Goal: Information Seeking & Learning: Learn about a topic

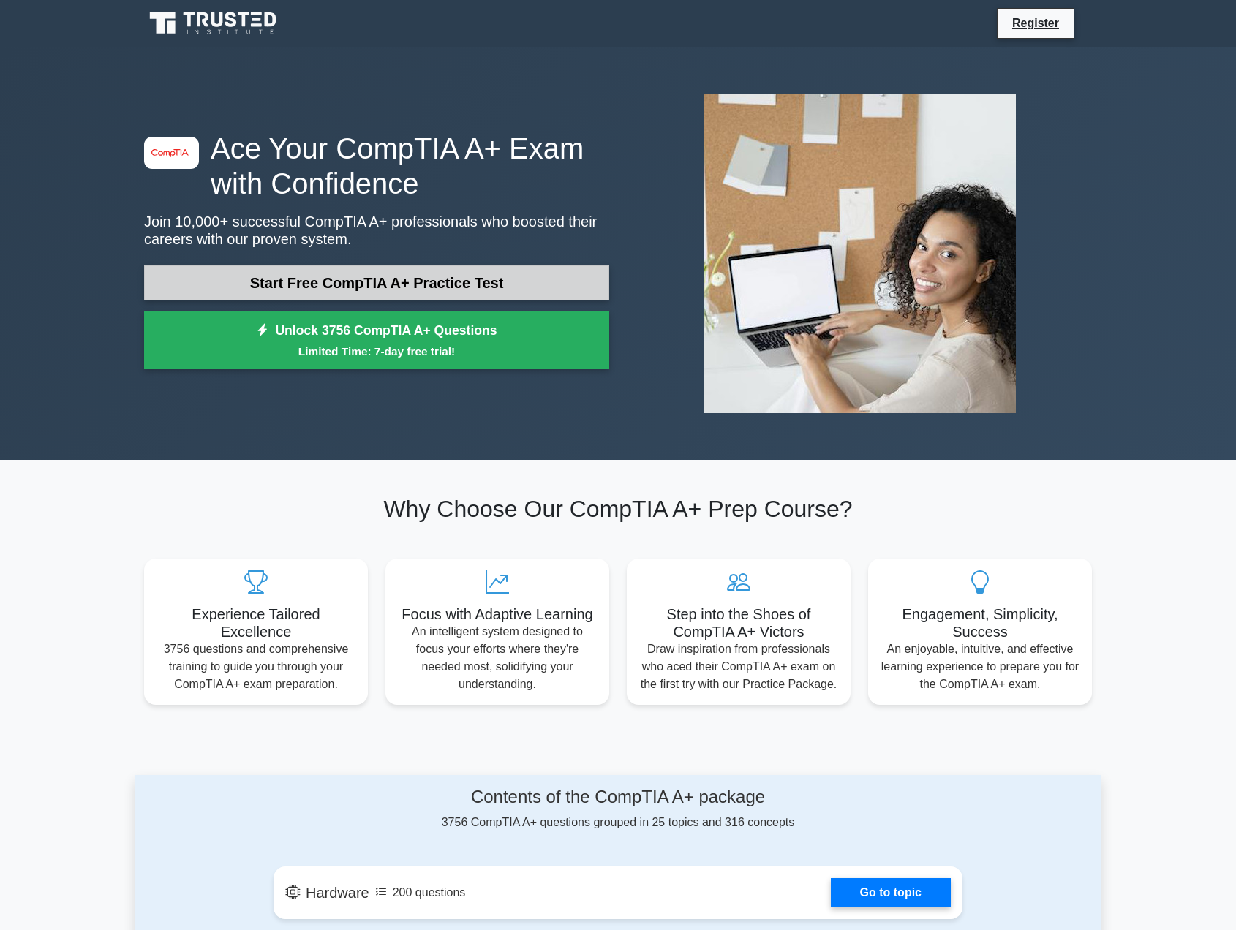
click at [444, 273] on link "Start Free CompTIA A+ Practice Test" at bounding box center [376, 282] width 465 height 35
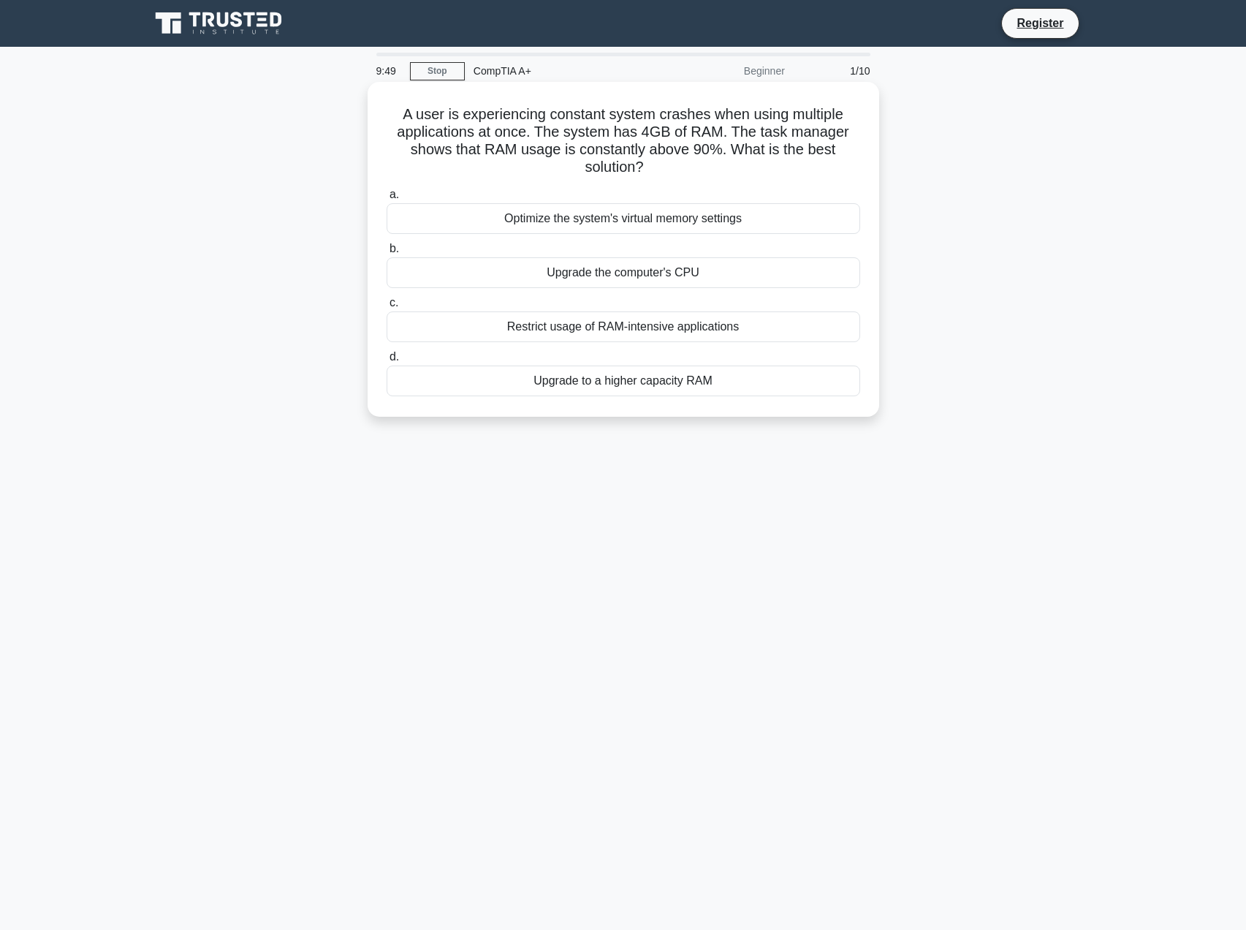
click at [574, 379] on div "Upgrade to a higher capacity RAM" at bounding box center [624, 381] width 474 height 31
click at [387, 362] on input "d. Upgrade to a higher capacity RAM" at bounding box center [387, 357] width 0 height 10
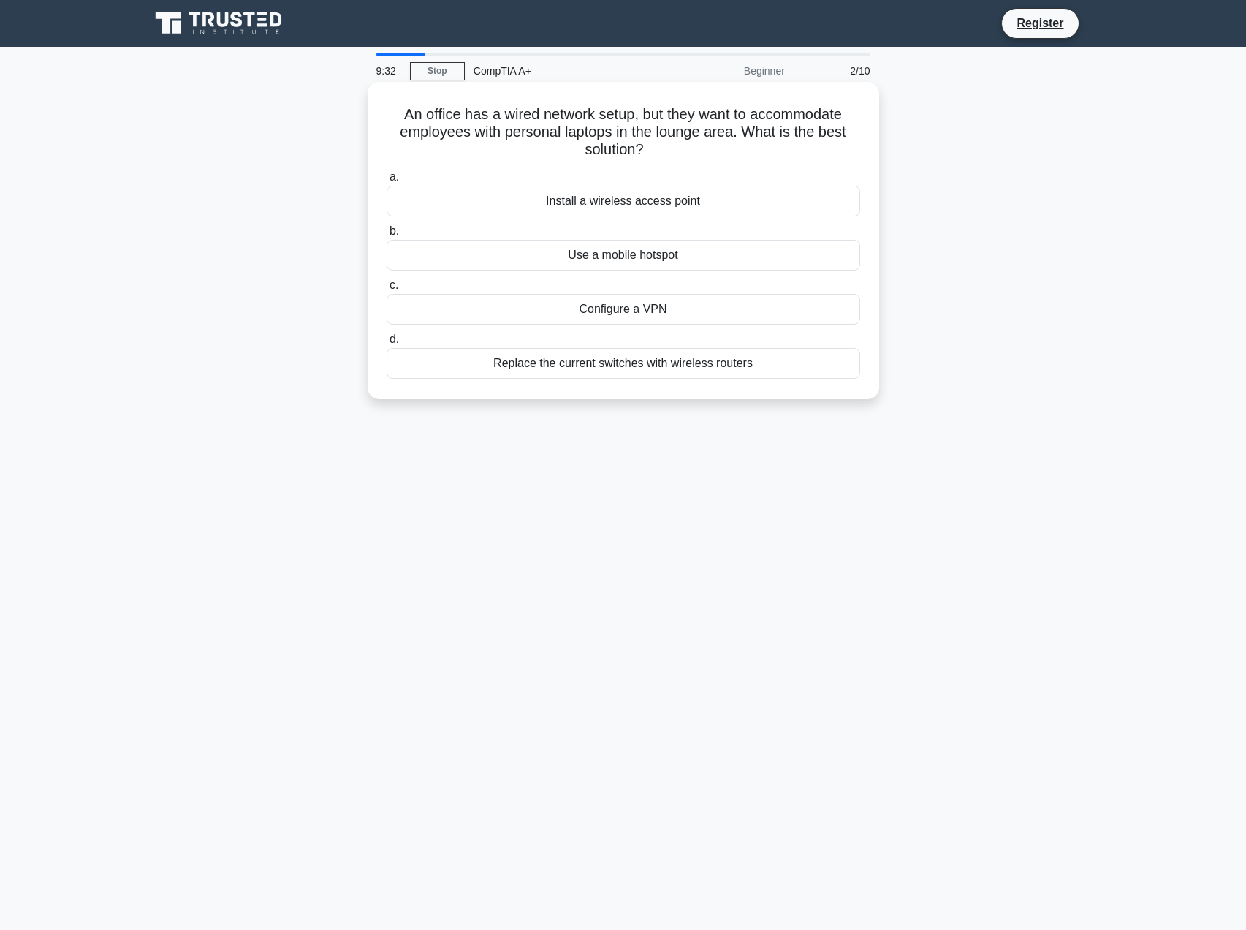
click at [667, 205] on div "Install a wireless access point" at bounding box center [624, 201] width 474 height 31
click at [387, 182] on input "a. Install a wireless access point" at bounding box center [387, 178] width 0 height 10
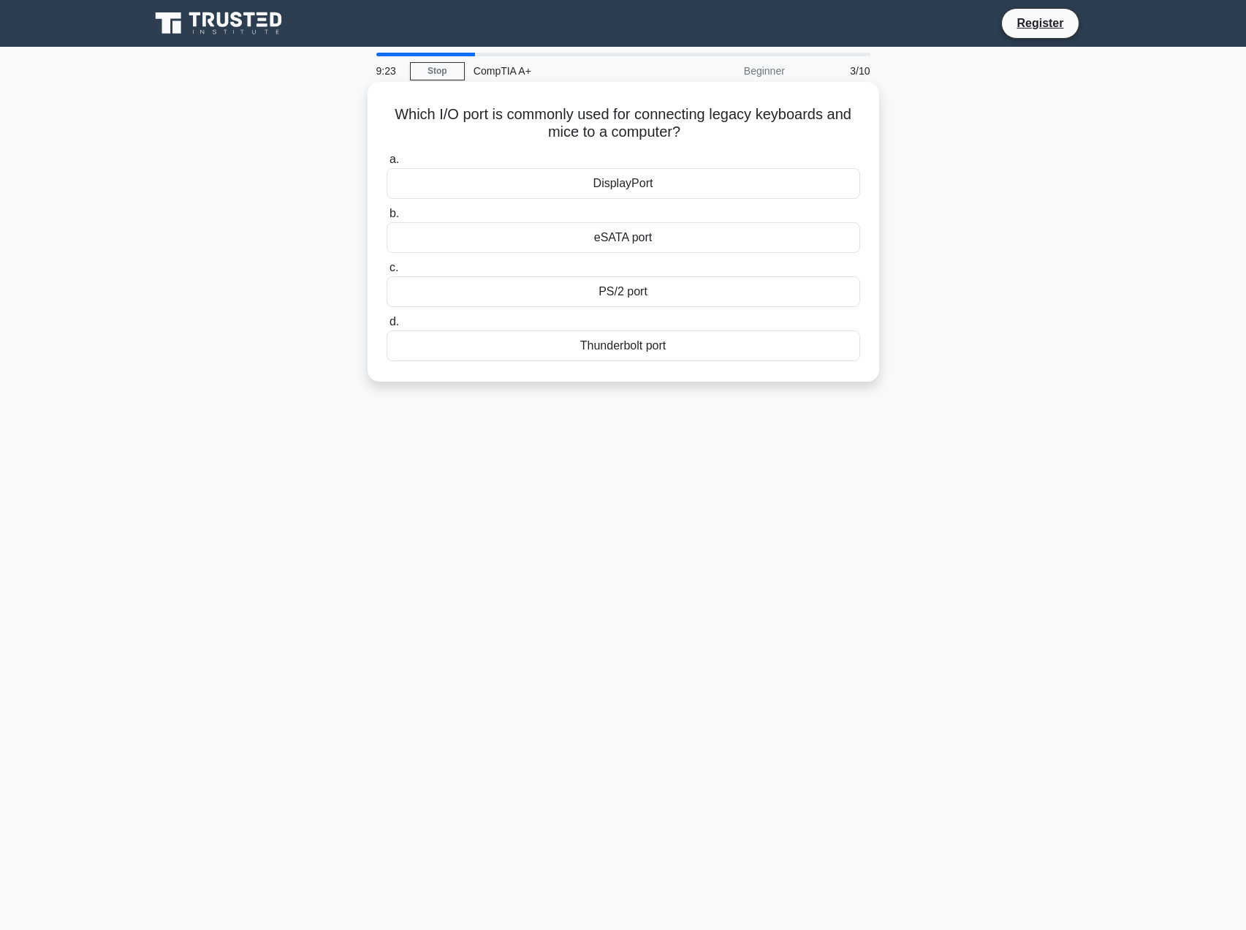
click at [623, 293] on div "PS/2 port" at bounding box center [624, 291] width 474 height 31
click at [387, 273] on input "c. PS/2 port" at bounding box center [387, 268] width 0 height 10
click at [676, 307] on div "Turn off display" at bounding box center [624, 291] width 474 height 31
click at [387, 273] on input "c. Turn off display" at bounding box center [387, 268] width 0 height 10
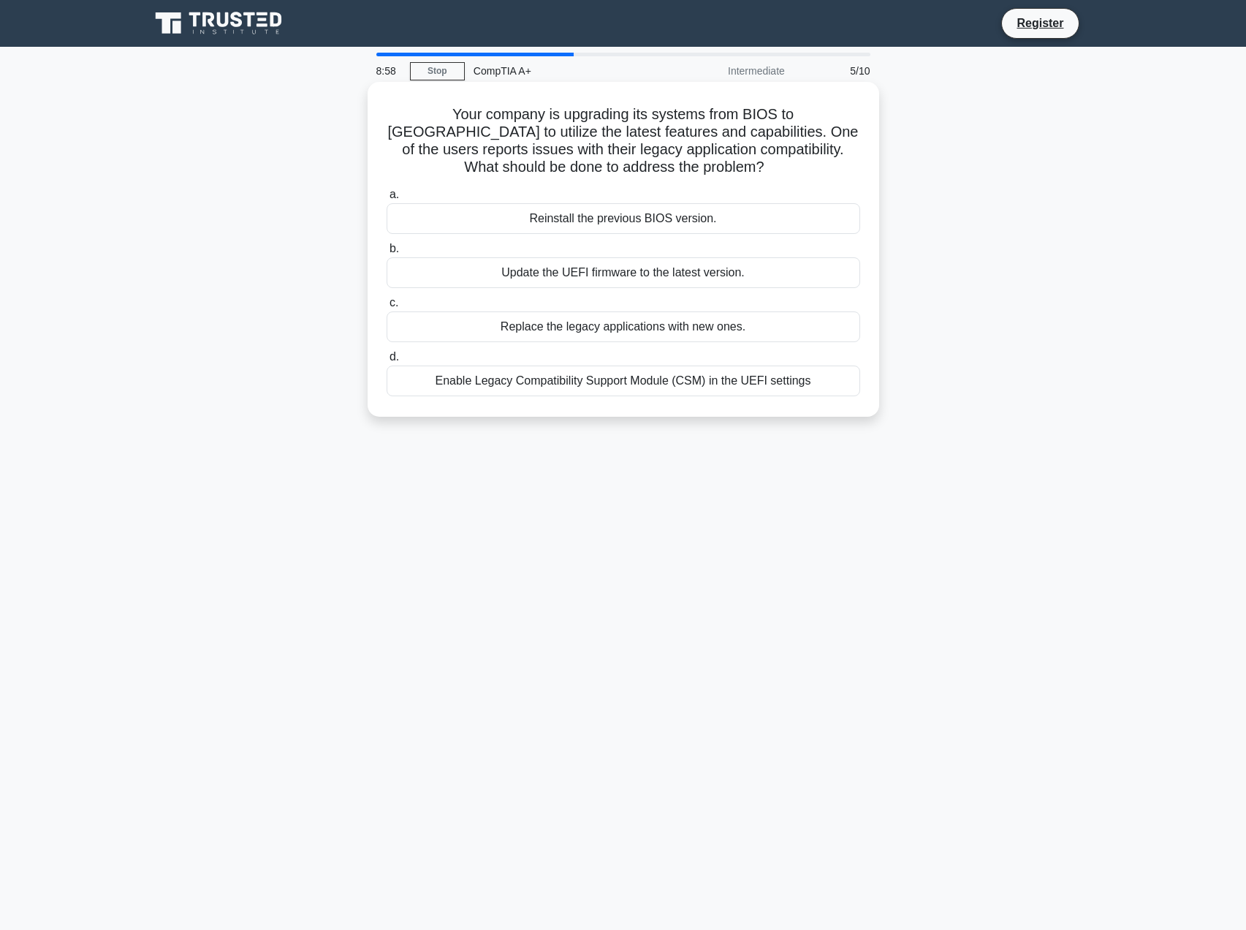
click at [643, 379] on div "Enable Legacy Compatibility Support Module (CSM) in the UEFI settings" at bounding box center [624, 381] width 474 height 31
click at [387, 362] on input "d. Enable Legacy Compatibility Support Module (CSM) in the UEFI settings" at bounding box center [387, 357] width 0 height 10
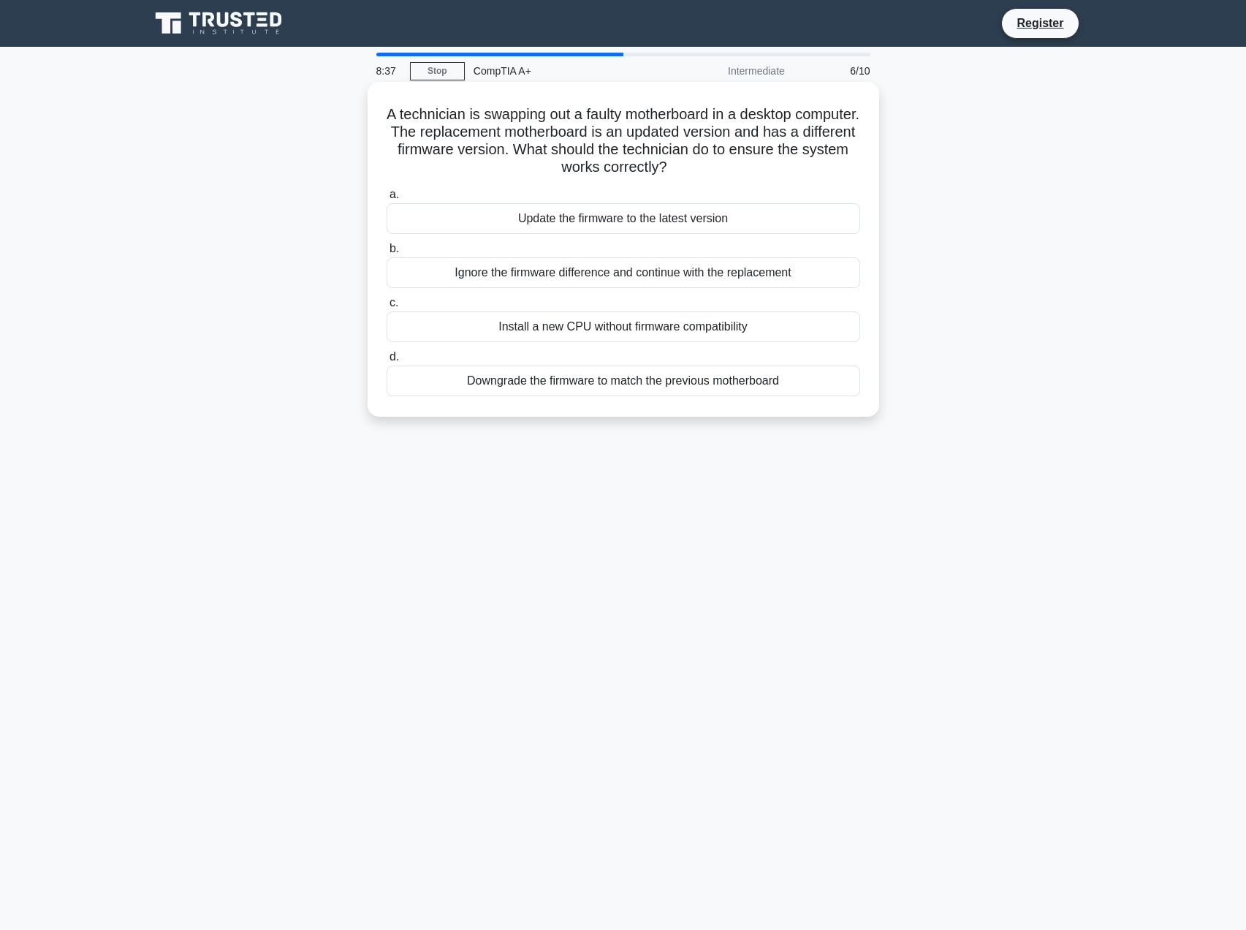
click at [612, 208] on div "Update the firmware to the latest version" at bounding box center [624, 218] width 474 height 31
click at [387, 200] on input "a. Update the firmware to the latest version" at bounding box center [387, 195] width 0 height 10
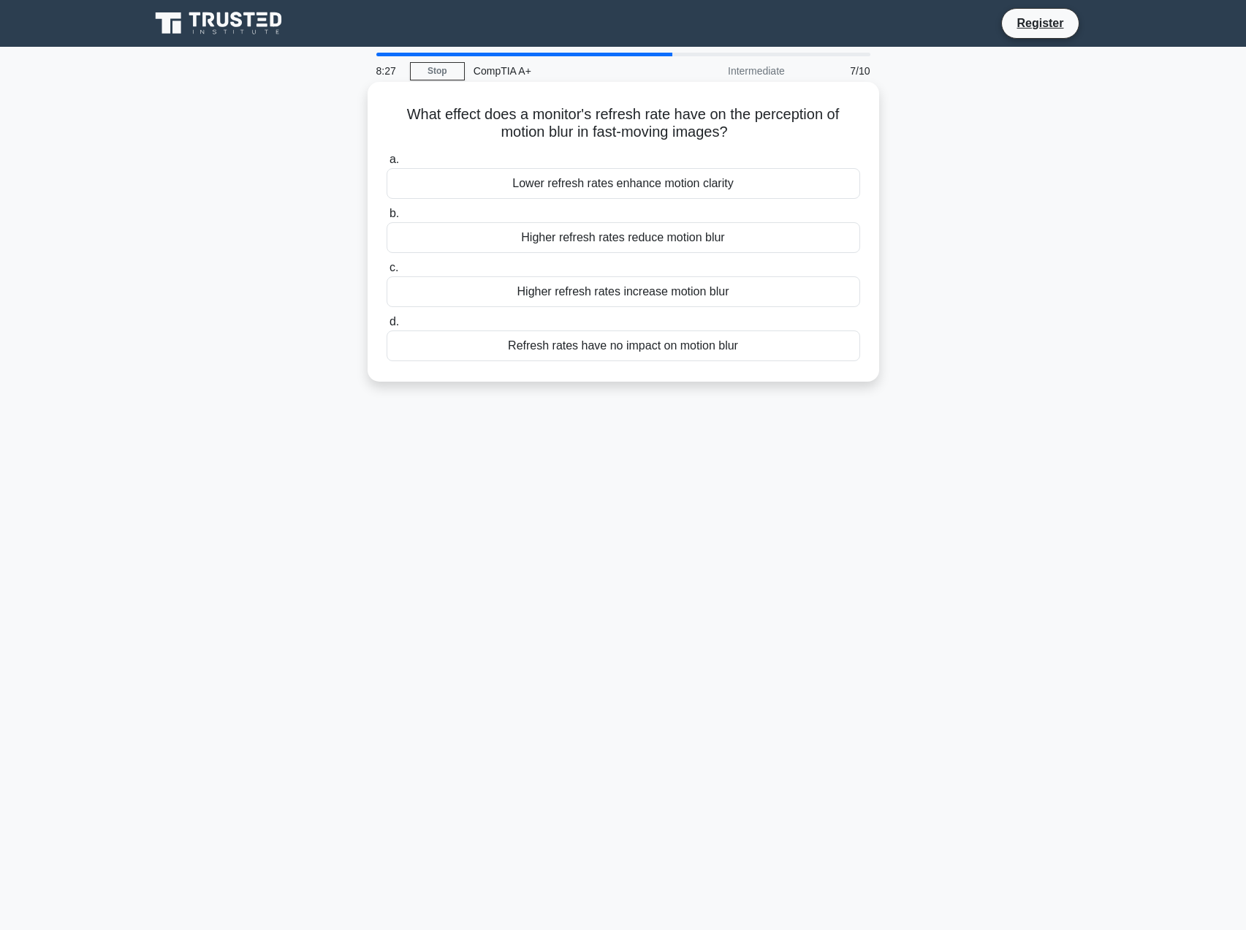
click at [675, 239] on div "Higher refresh rates reduce motion blur" at bounding box center [624, 237] width 474 height 31
click at [387, 219] on input "b. Higher refresh rates reduce motion blur" at bounding box center [387, 214] width 0 height 10
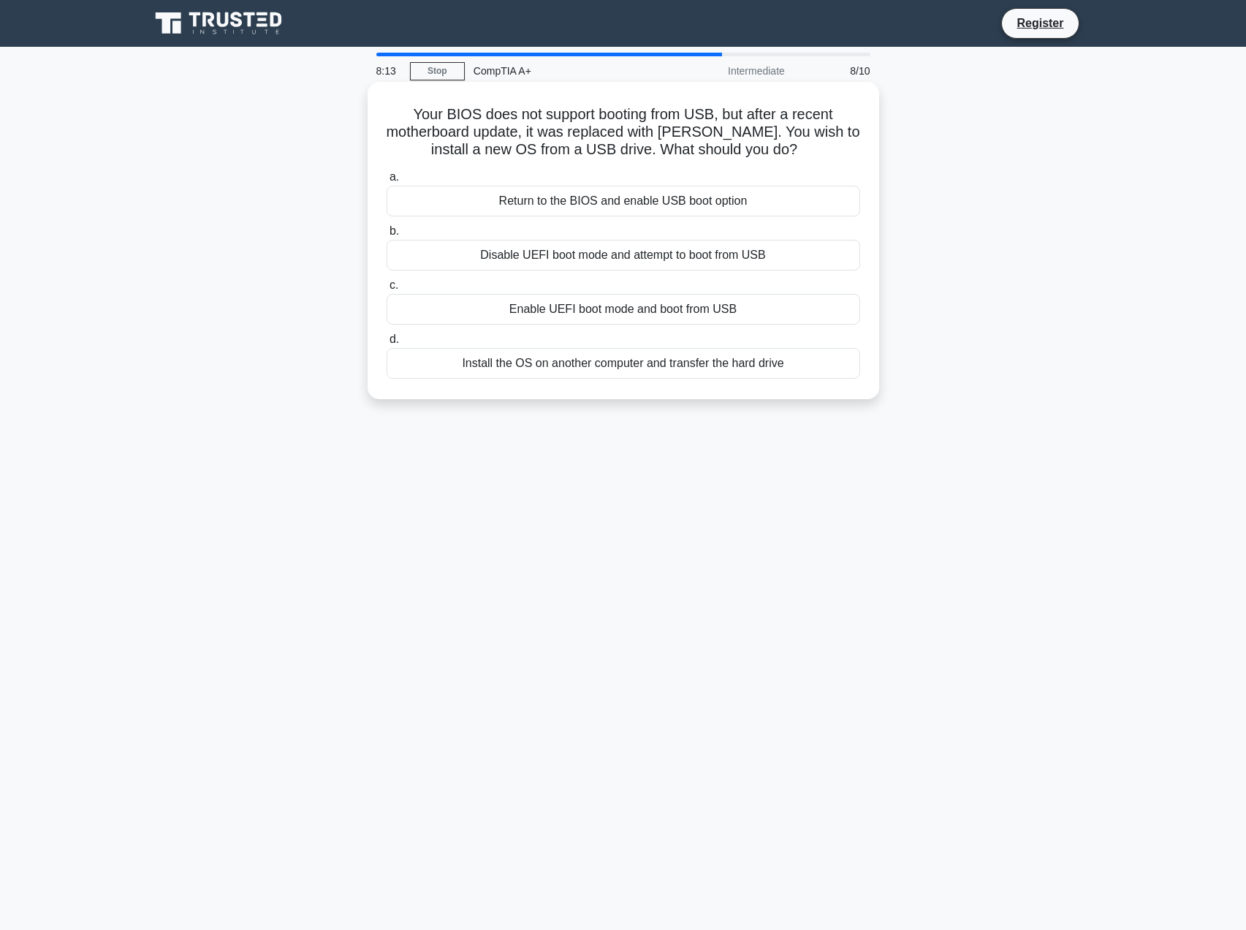
click at [605, 309] on div "Enable UEFI boot mode and boot from USB" at bounding box center [624, 309] width 474 height 31
click at [387, 290] on input "c. Enable UEFI boot mode and boot from USB" at bounding box center [387, 286] width 0 height 10
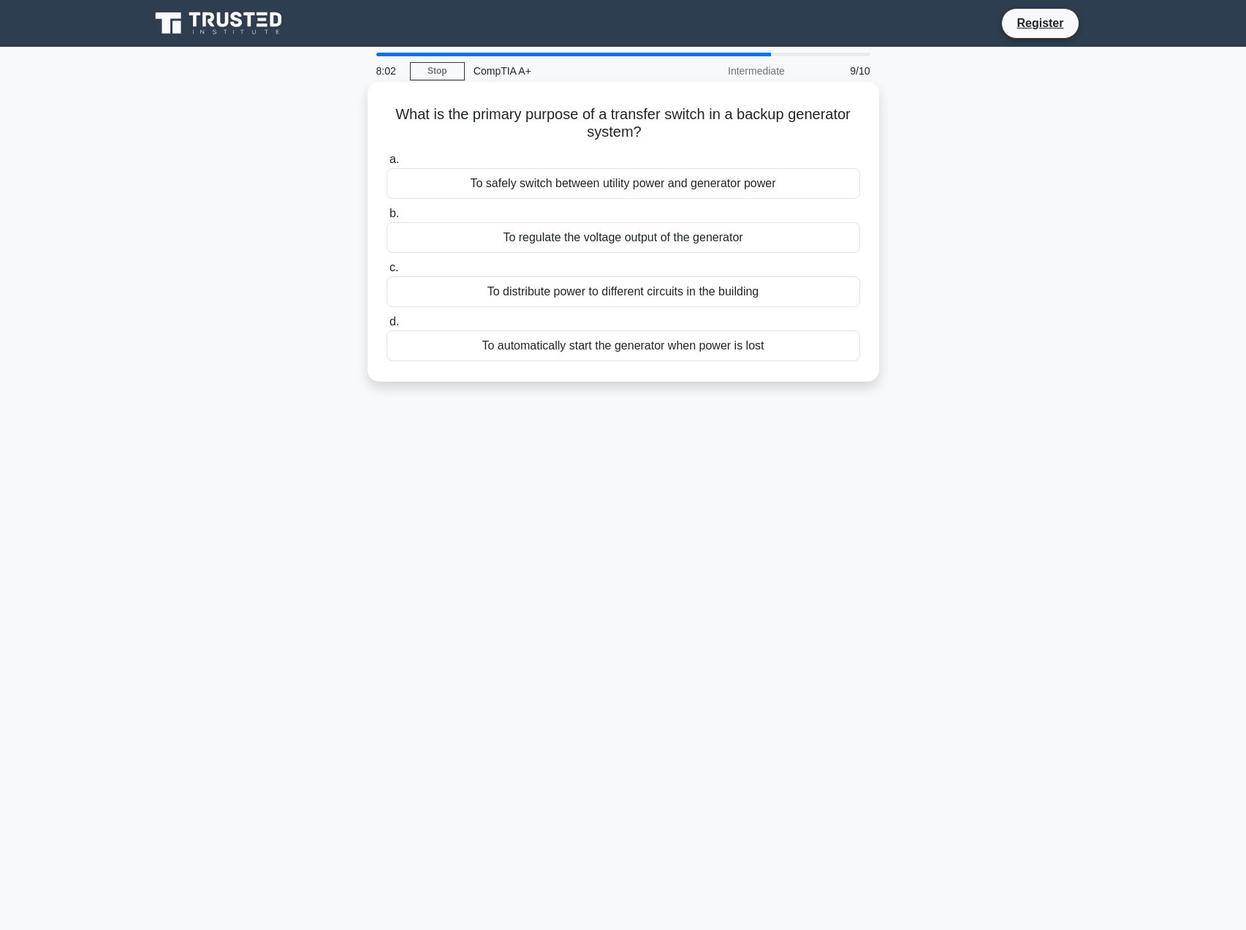
click at [700, 188] on div "To safely switch between utility power and generator power" at bounding box center [624, 183] width 474 height 31
click at [387, 164] on input "a. To safely switch between utility power and generator power" at bounding box center [387, 160] width 0 height 10
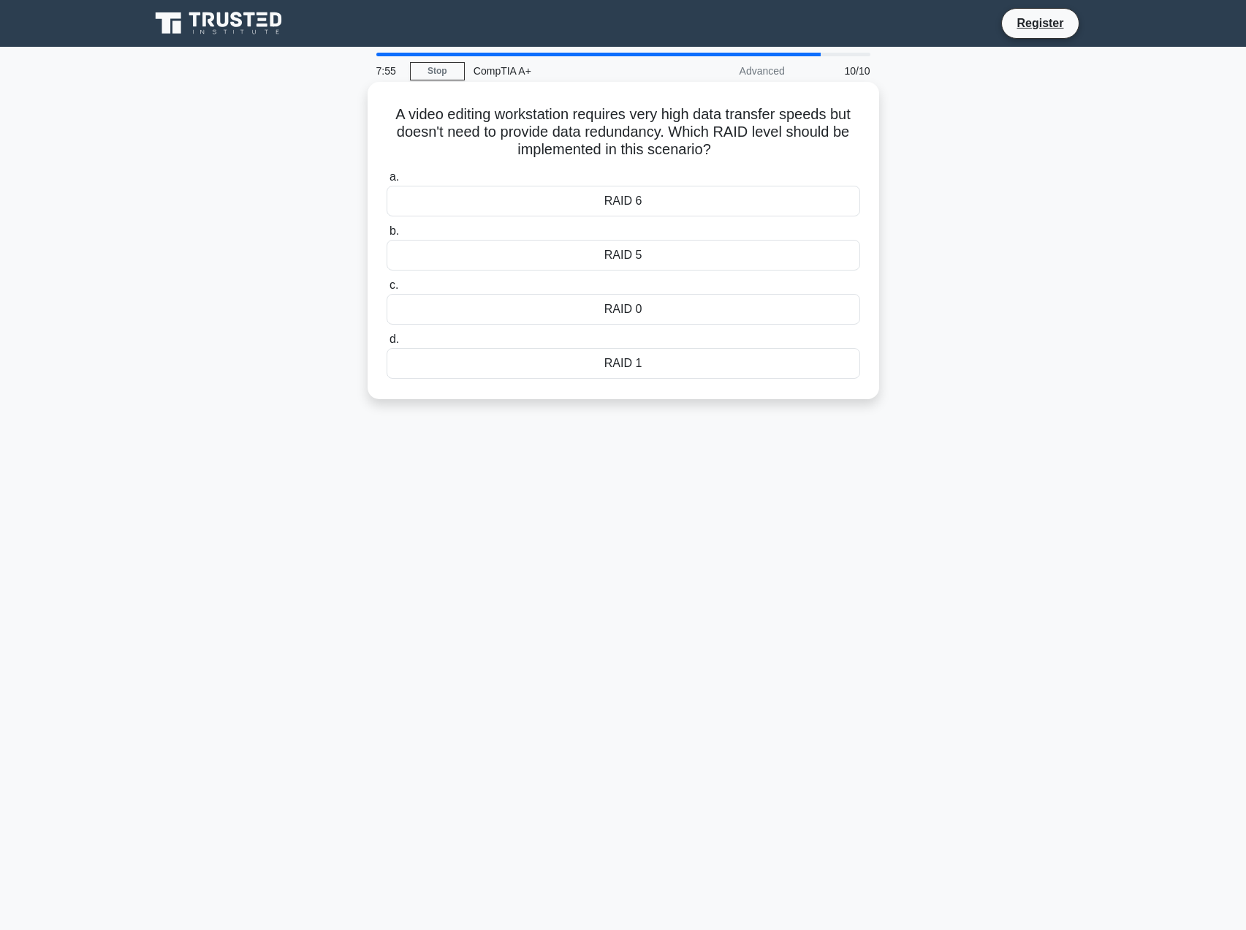
click at [629, 303] on div "RAID 0" at bounding box center [624, 309] width 474 height 31
click at [387, 290] on input "c. RAID 0" at bounding box center [387, 286] width 0 height 10
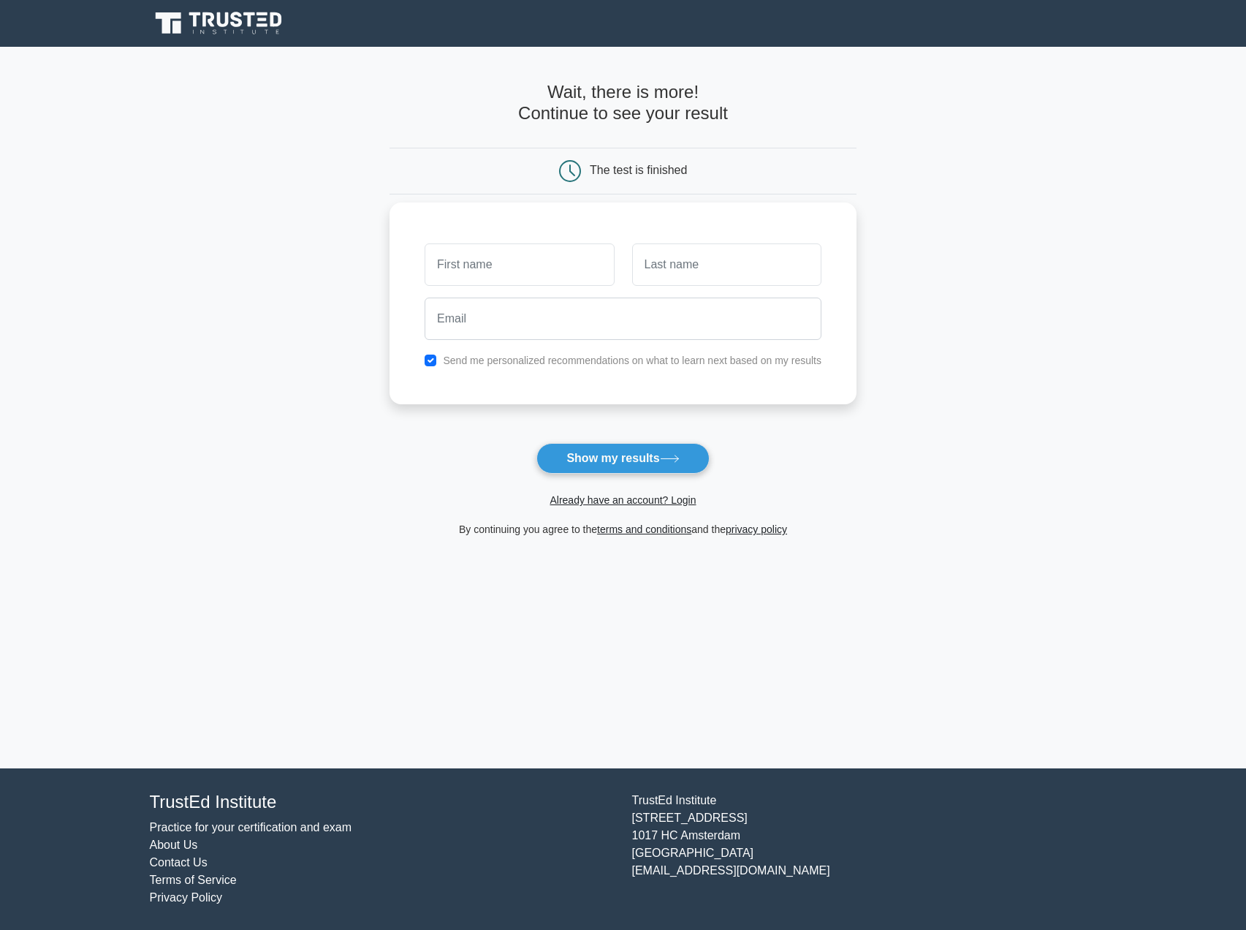
click at [523, 264] on input "text" at bounding box center [519, 264] width 189 height 42
type input "josh"
type input "Hopkins"
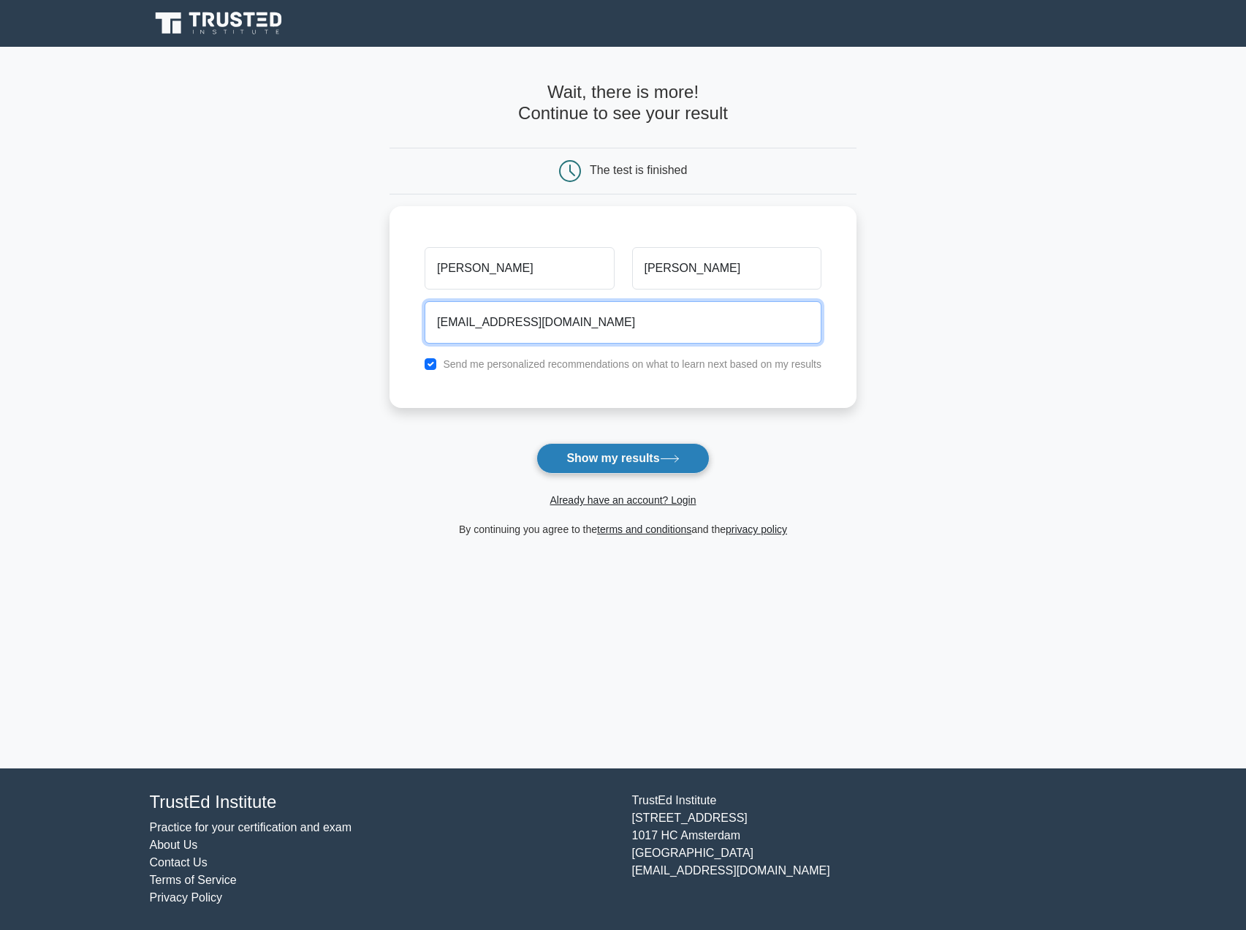
type input "jmh8386@gmail.com"
click at [647, 461] on button "Show my results" at bounding box center [623, 458] width 173 height 31
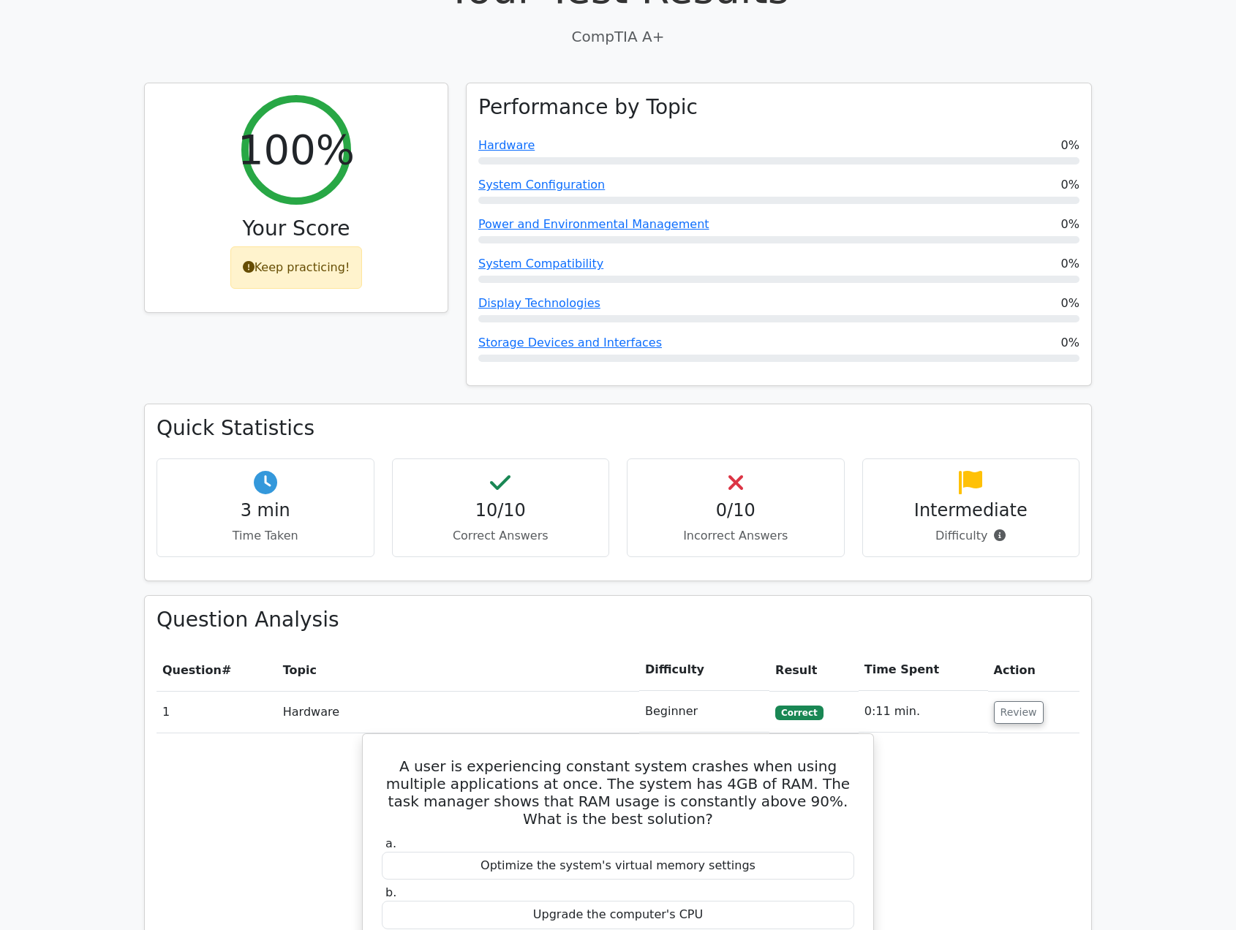
scroll to position [303, 0]
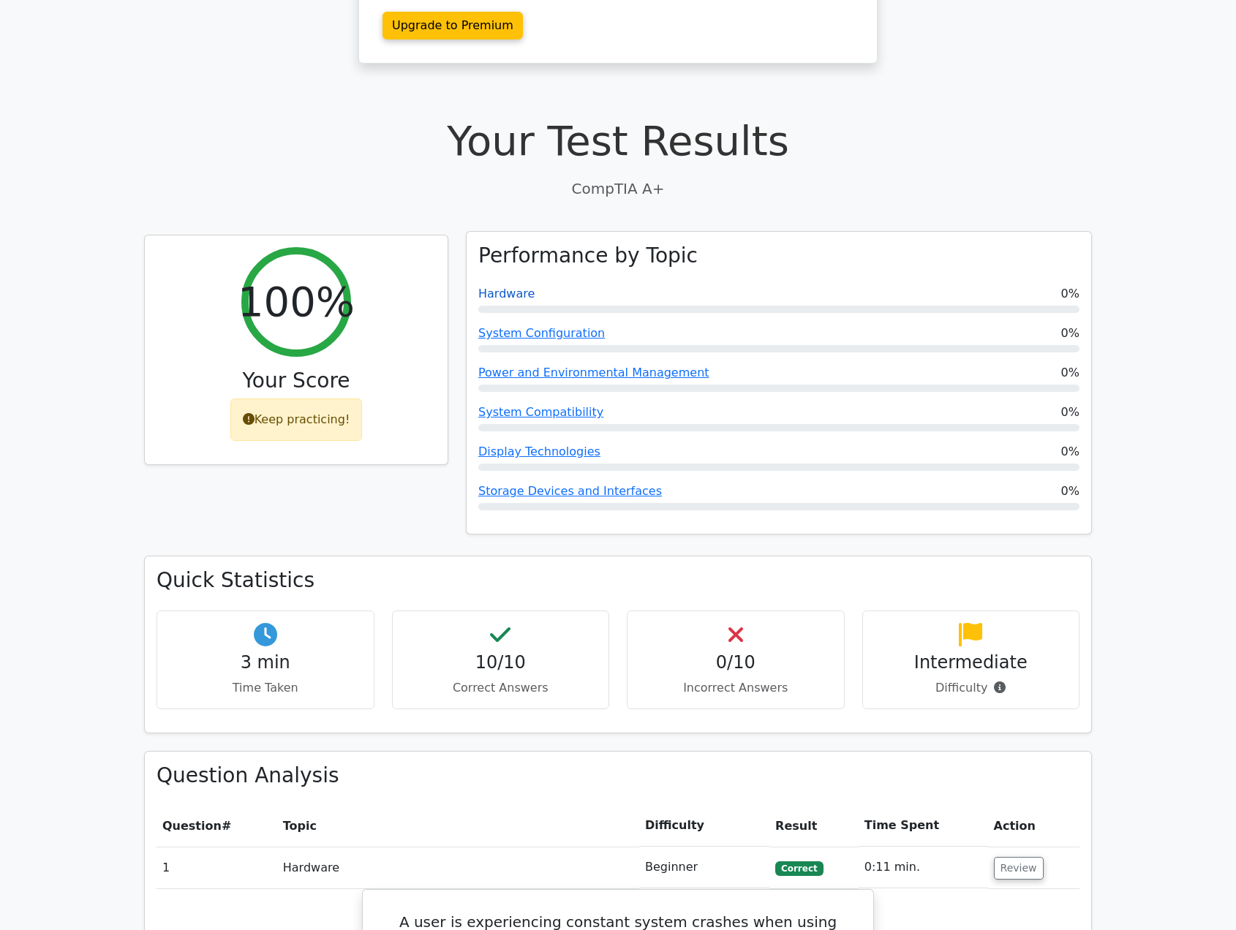
click at [501, 295] on link "Hardware" at bounding box center [506, 294] width 56 height 14
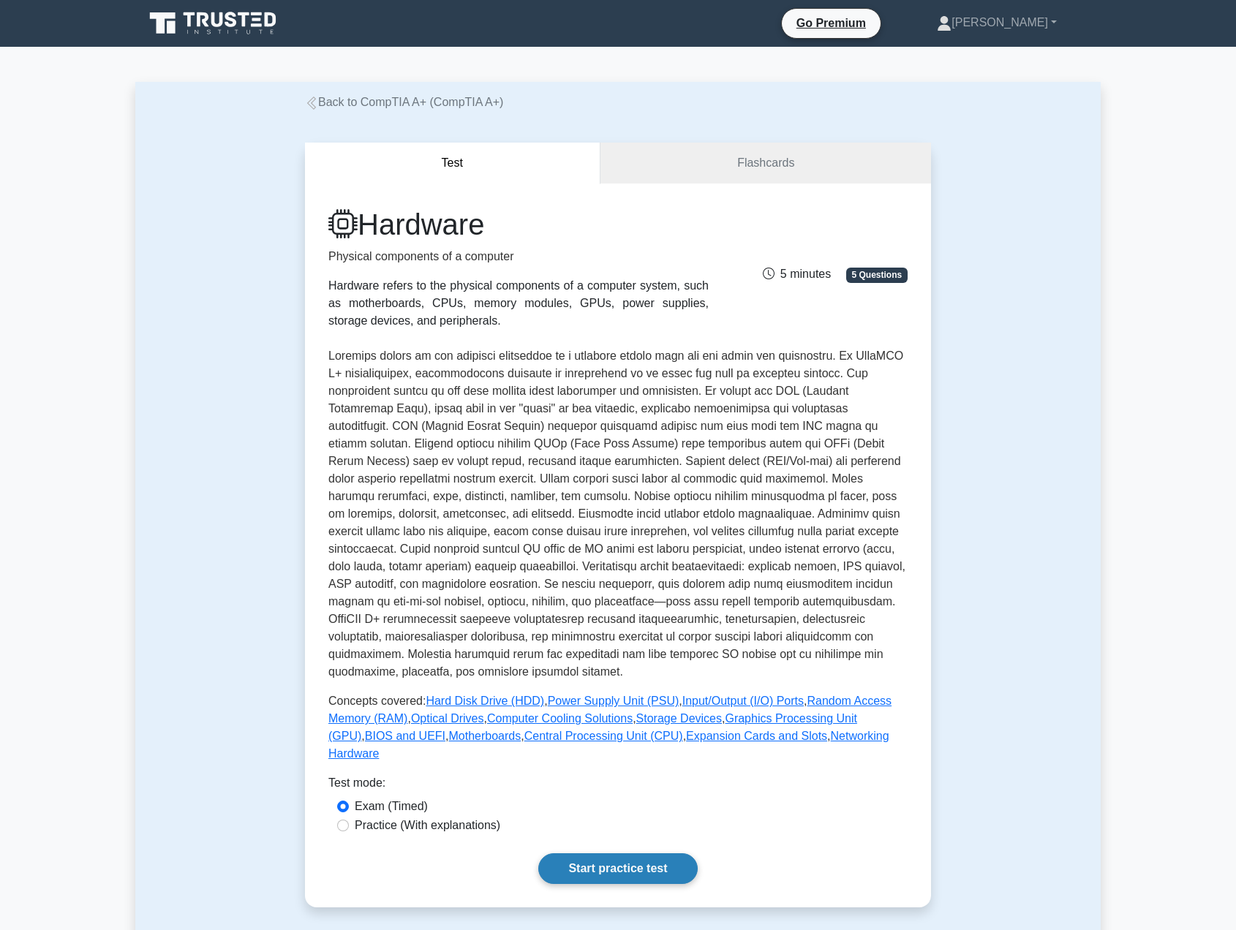
click at [646, 873] on link "Start practice test" at bounding box center [617, 868] width 159 height 31
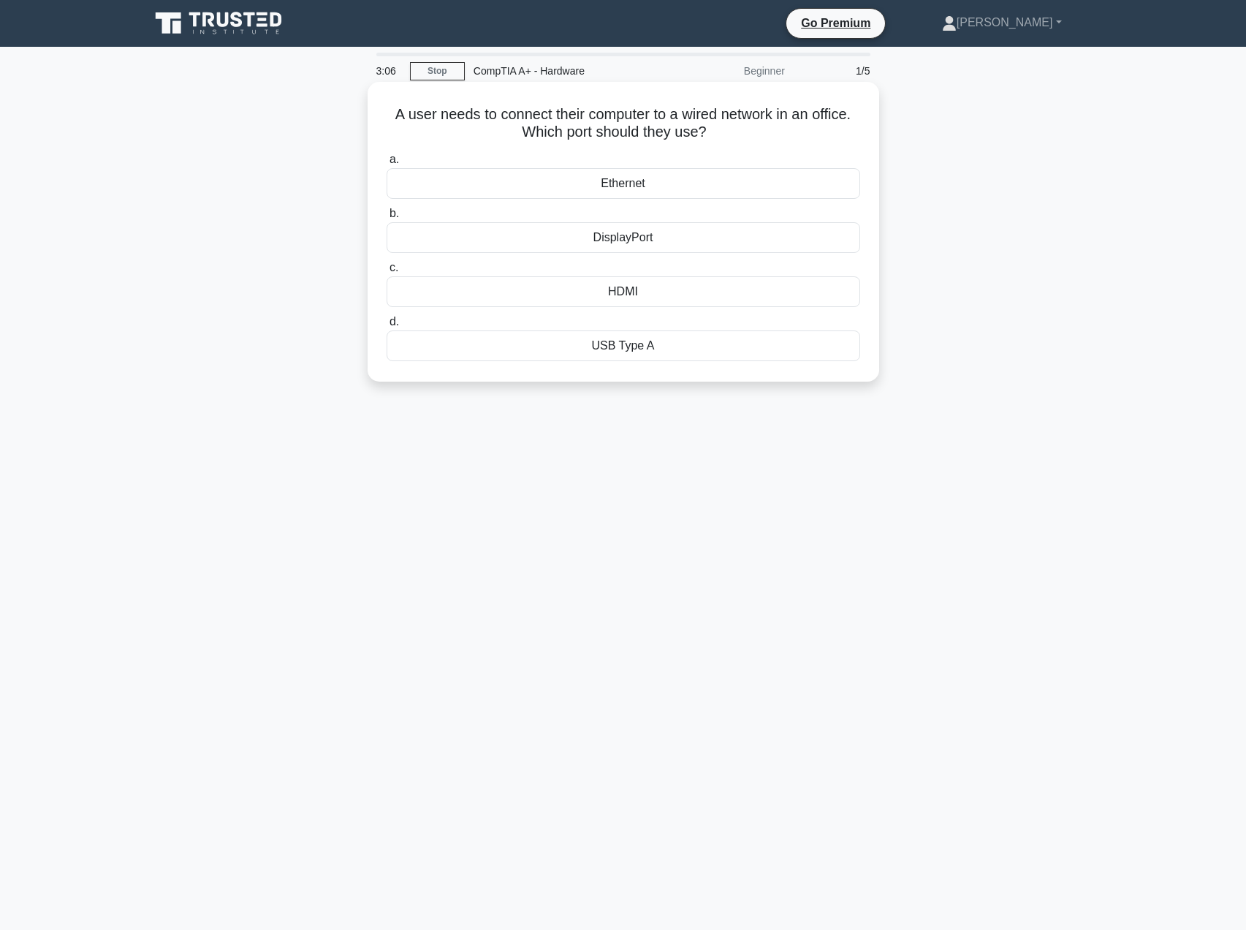
click at [618, 188] on div "Ethernet" at bounding box center [624, 183] width 474 height 31
click at [387, 164] on input "a. Ethernet" at bounding box center [387, 160] width 0 height 10
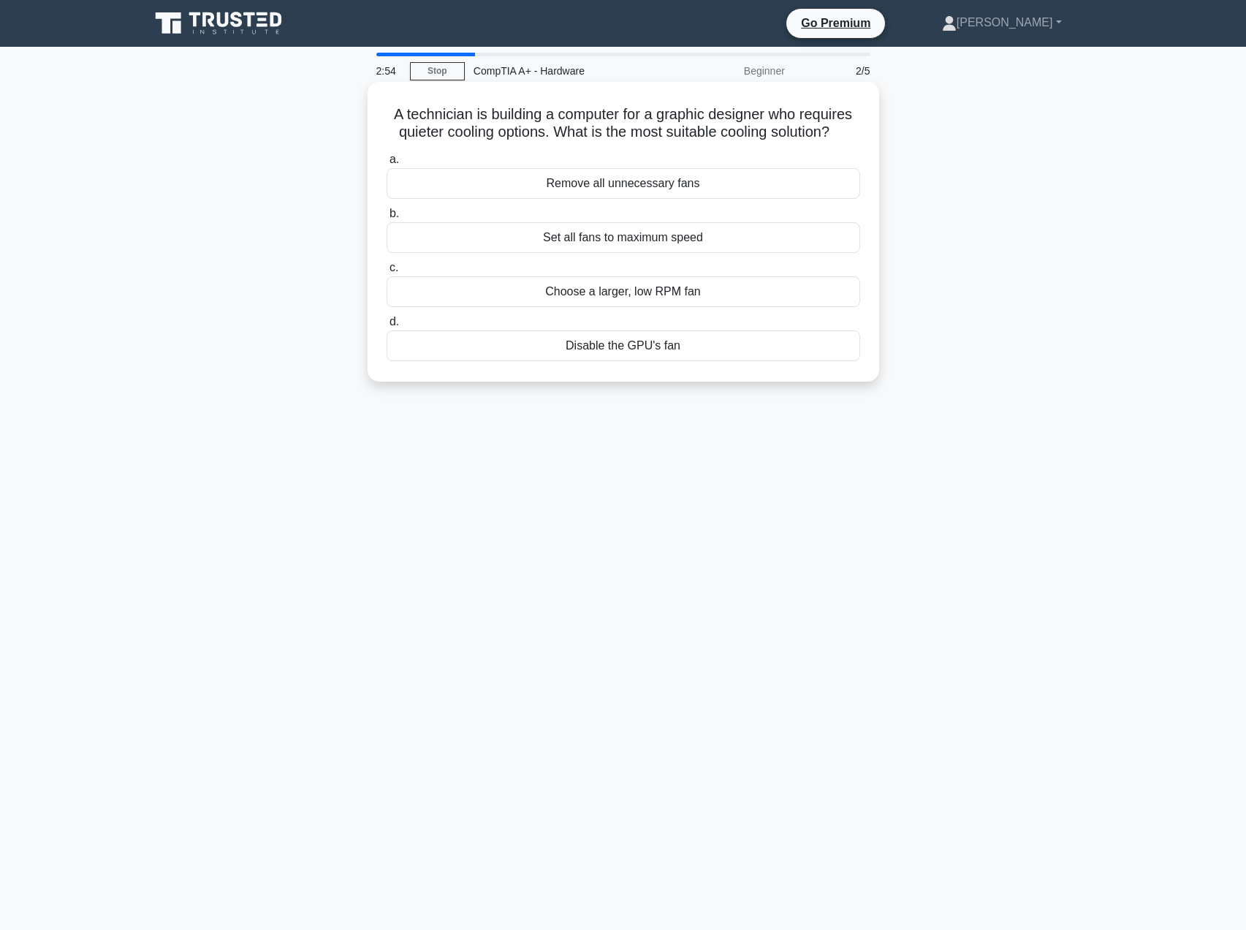
click at [588, 307] on div "Choose a larger, low RPM fan" at bounding box center [624, 291] width 474 height 31
click at [387, 273] on input "c. Choose a larger, low RPM fan" at bounding box center [387, 268] width 0 height 10
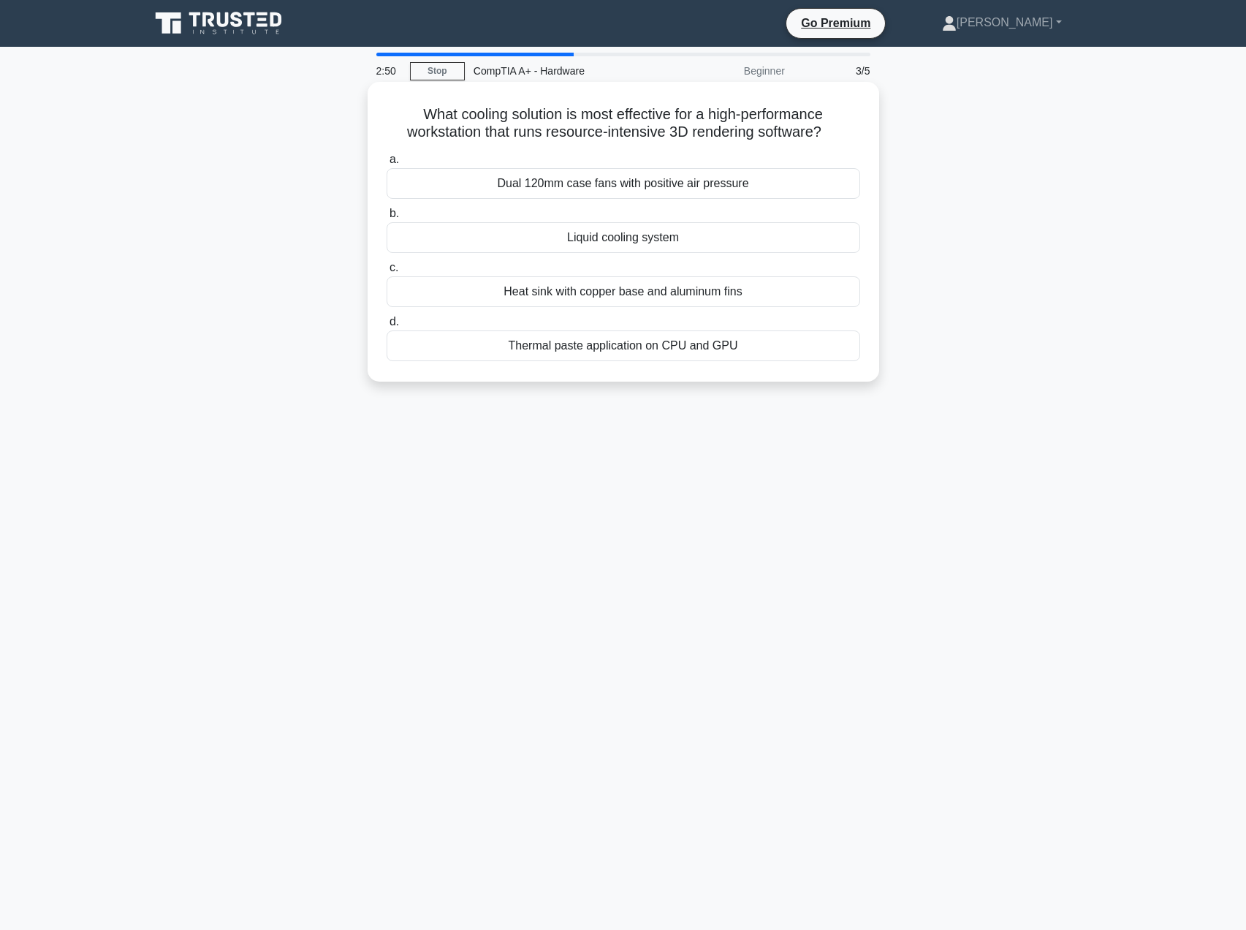
click at [627, 232] on div "Liquid cooling system" at bounding box center [624, 237] width 474 height 31
click at [387, 219] on input "b. Liquid cooling system" at bounding box center [387, 214] width 0 height 10
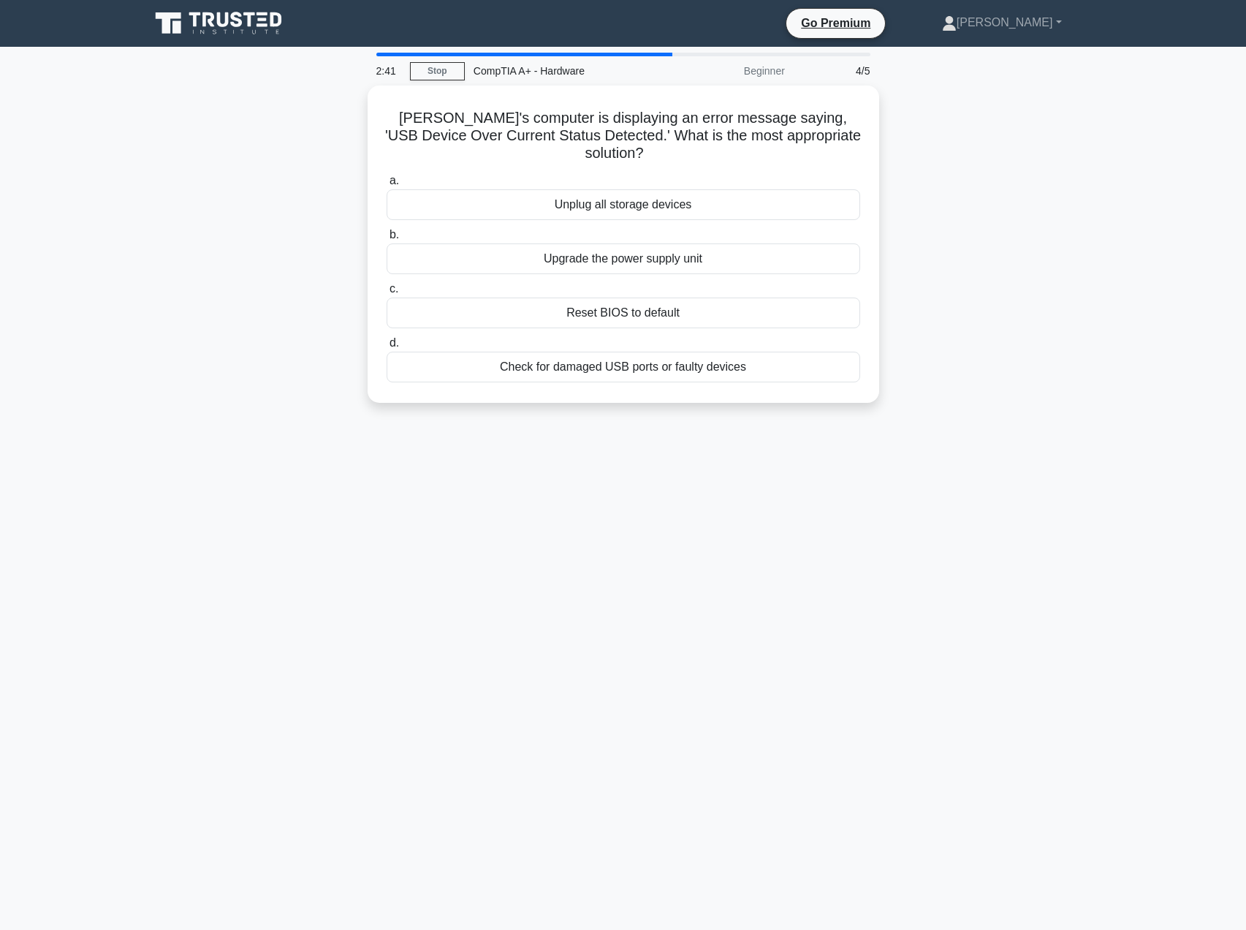
drag, startPoint x: 629, startPoint y: 205, endPoint x: 694, endPoint y: 466, distance: 268.1
click at [692, 463] on div "2:41 Stop CompTIA A+ - Hardware Beginner 4/5 Jeff's computer is displaying an e…" at bounding box center [623, 418] width 965 height 731
click at [730, 370] on div "Check for damaged USB ports or faulty devices" at bounding box center [624, 363] width 474 height 31
click at [387, 344] on input "d. Check for damaged USB ports or faulty devices" at bounding box center [387, 340] width 0 height 10
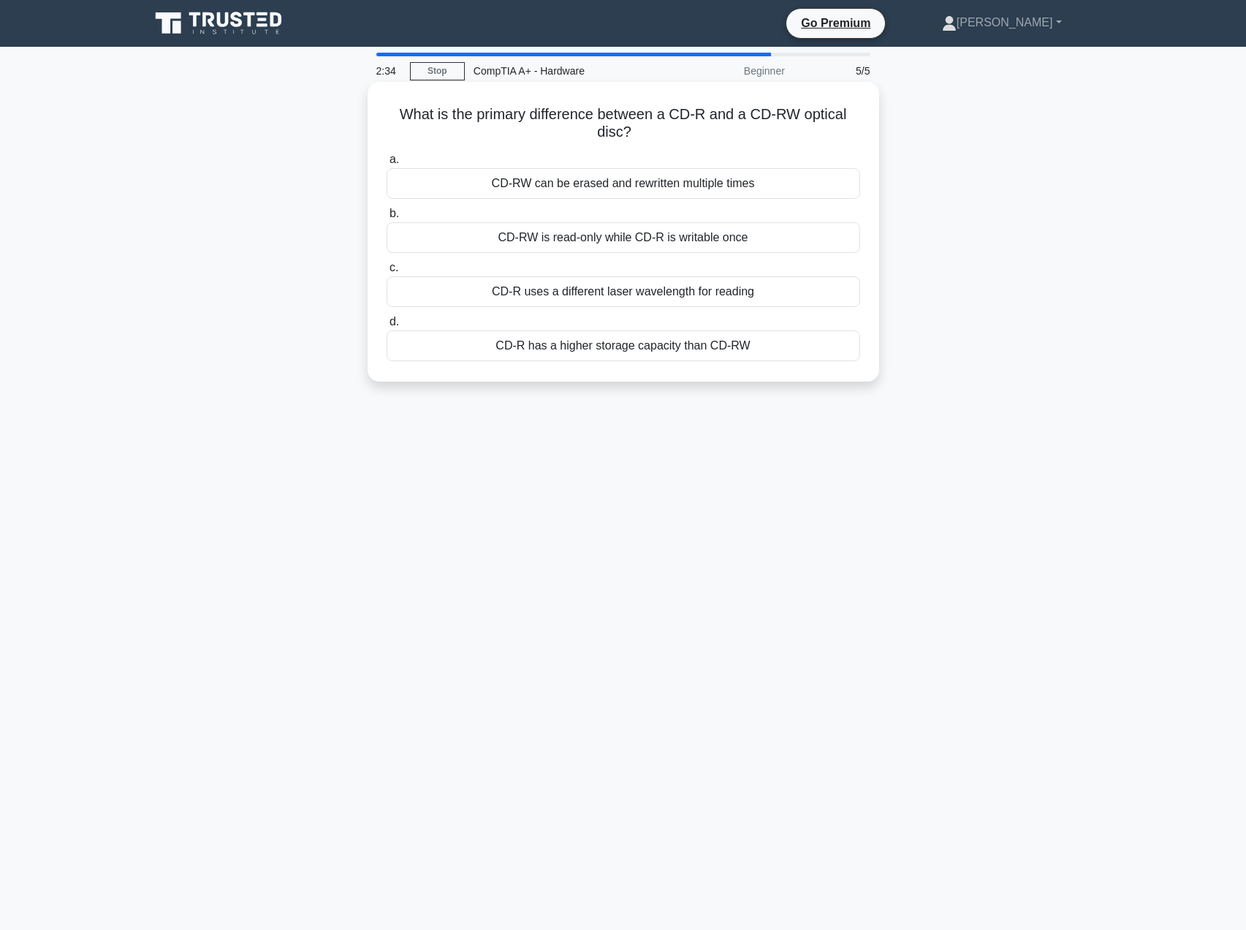
click at [530, 182] on div "CD-RW can be erased and rewritten multiple times" at bounding box center [624, 183] width 474 height 31
click at [387, 164] on input "a. CD-RW can be erased and rewritten multiple times" at bounding box center [387, 160] width 0 height 10
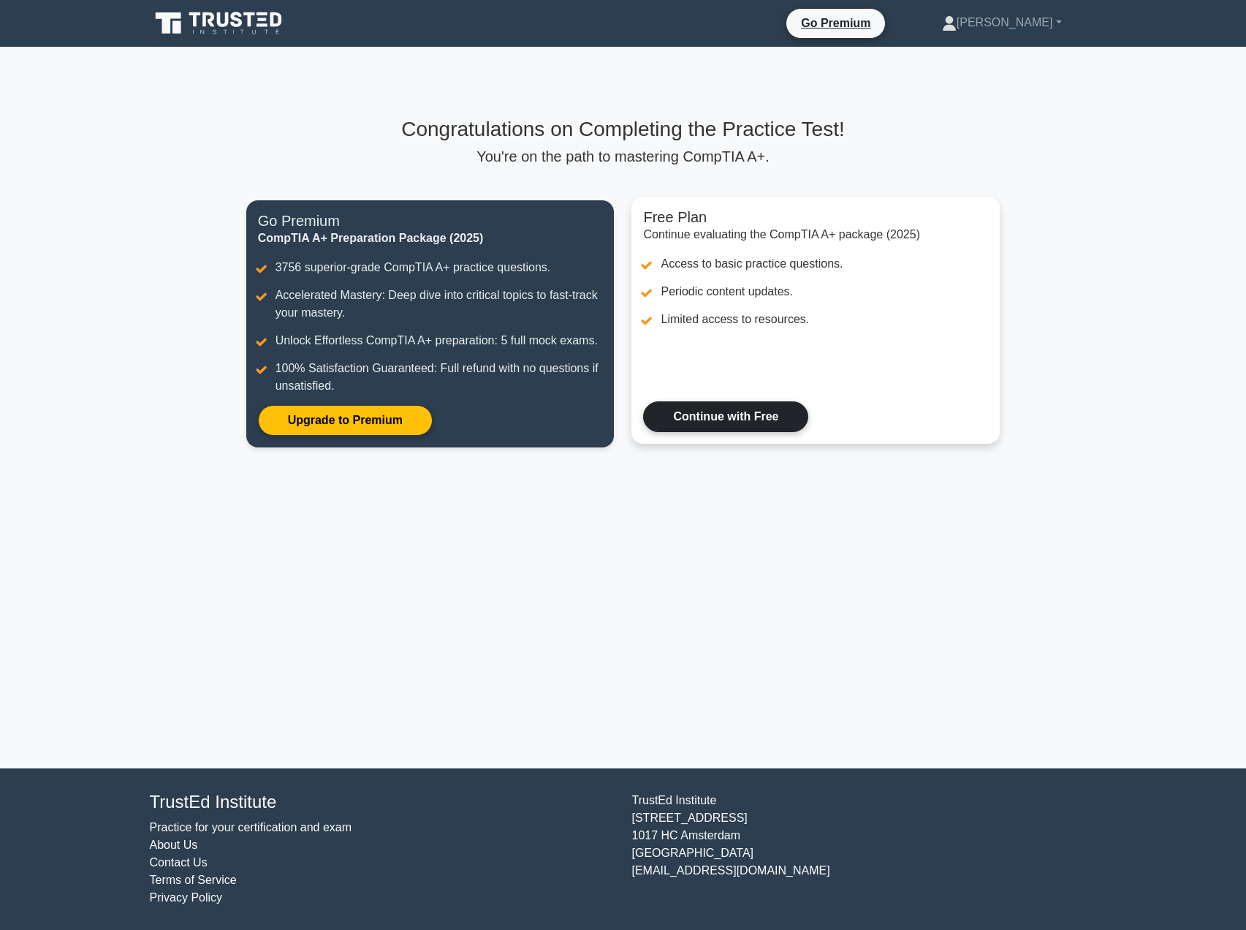
click at [765, 432] on link "Continue with Free" at bounding box center [725, 416] width 165 height 31
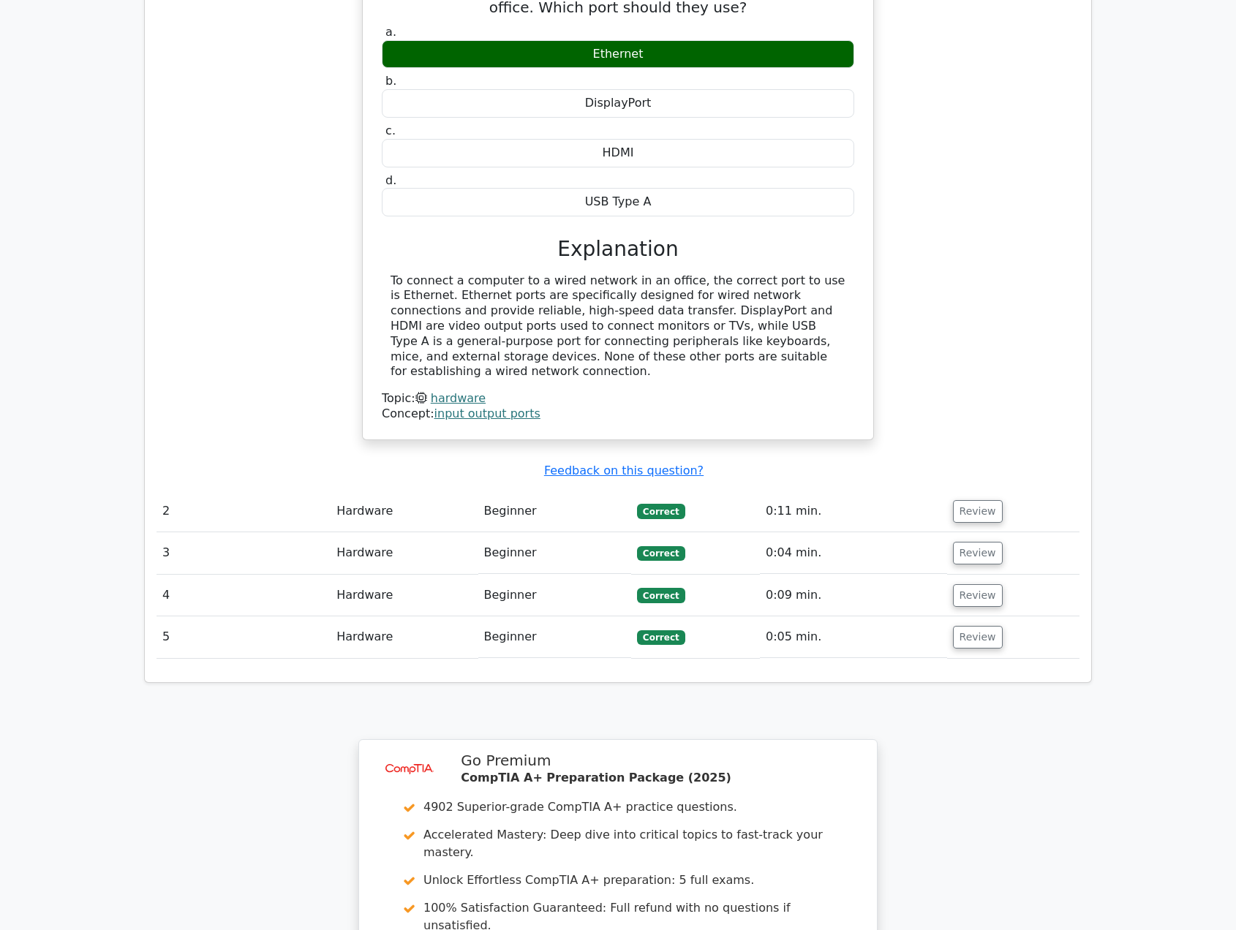
scroll to position [1468, 0]
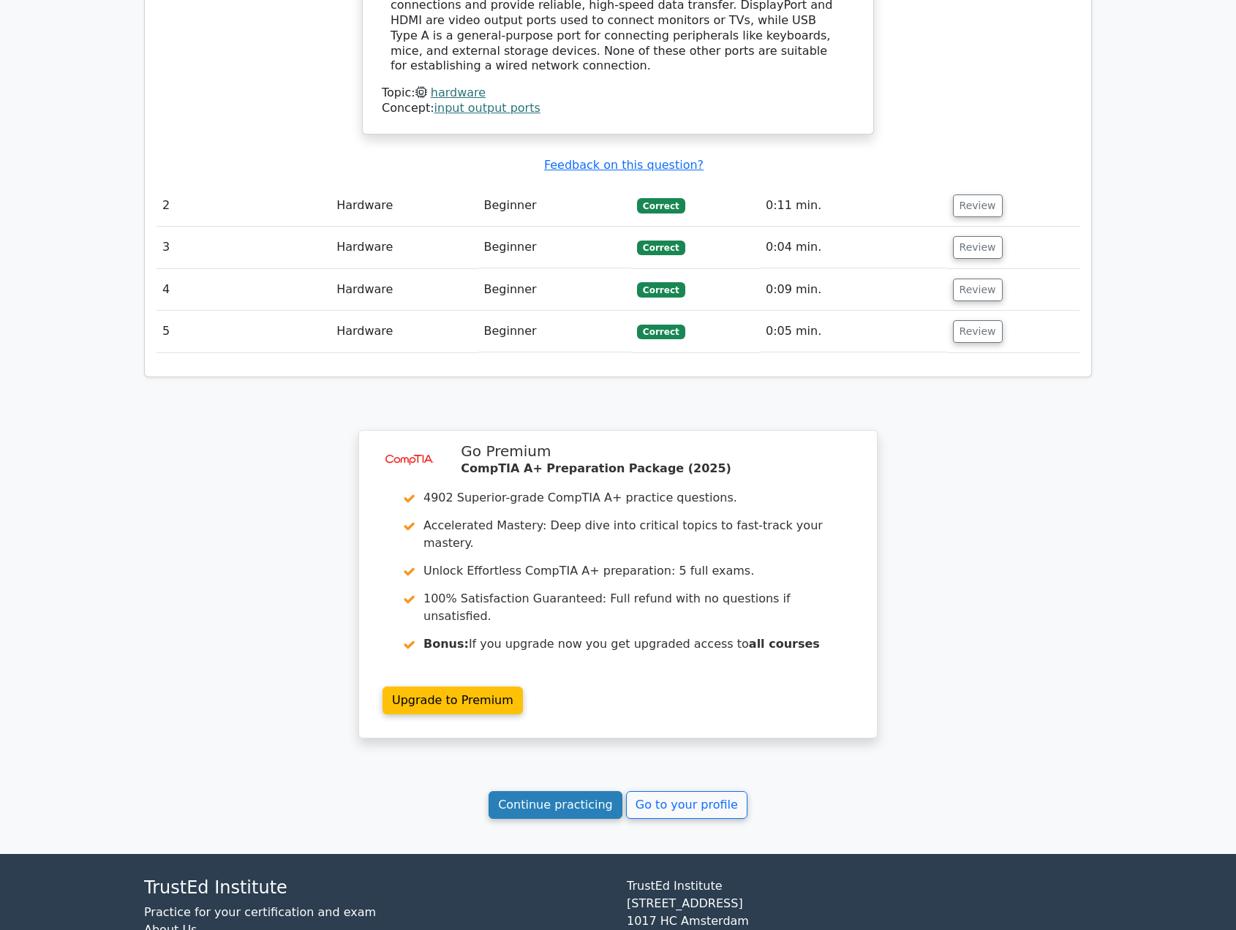
click at [582, 819] on link "Continue practicing" at bounding box center [555, 805] width 134 height 28
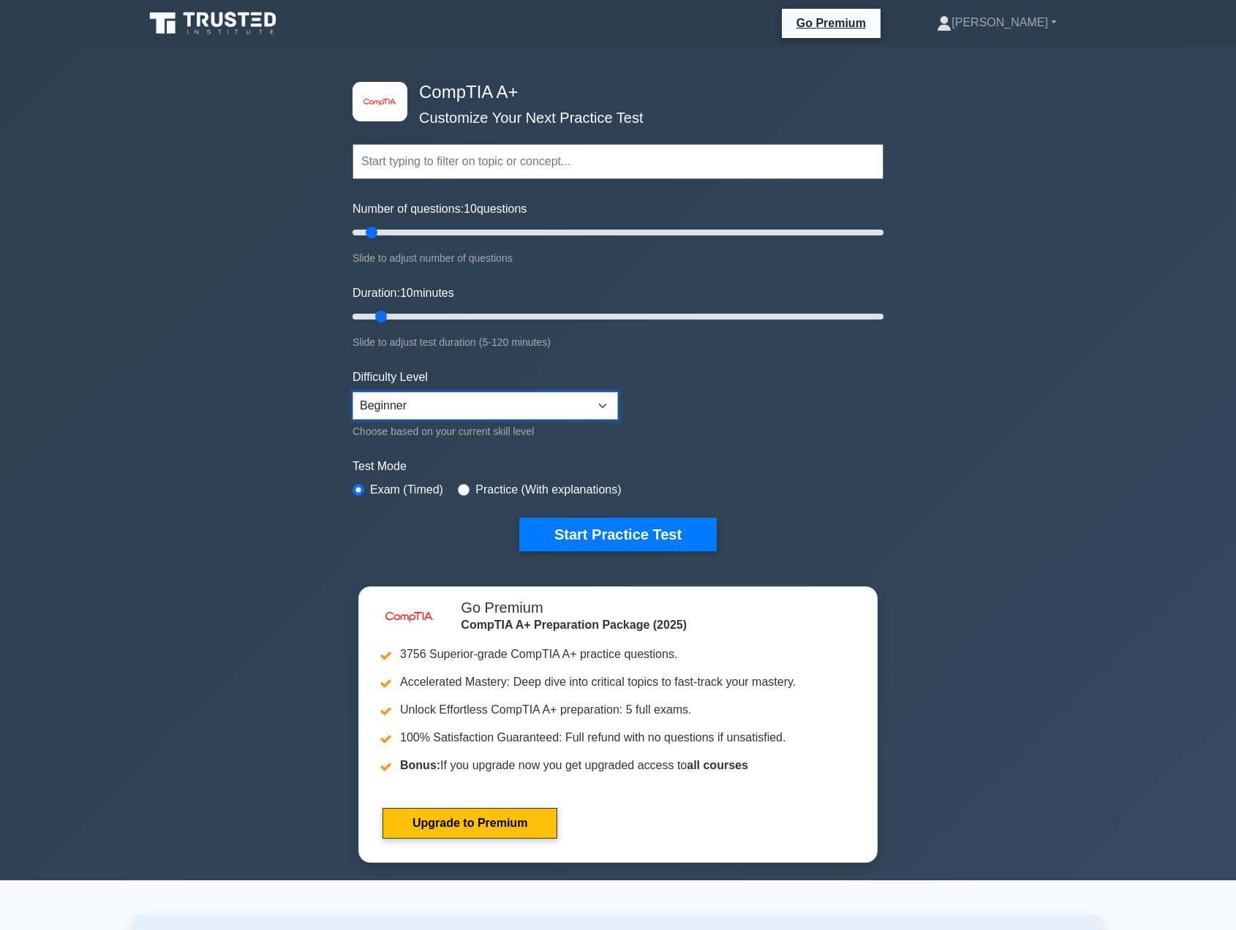
select select "expert"
drag, startPoint x: 371, startPoint y: 235, endPoint x: 915, endPoint y: 227, distance: 544.0
click at [883, 227] on input "Number of questions: 200 questions" at bounding box center [617, 233] width 531 height 18
drag, startPoint x: 876, startPoint y: 233, endPoint x: 670, endPoint y: 249, distance: 206.0
click at [687, 241] on input "Number of questions: 185 questions" at bounding box center [617, 233] width 531 height 18
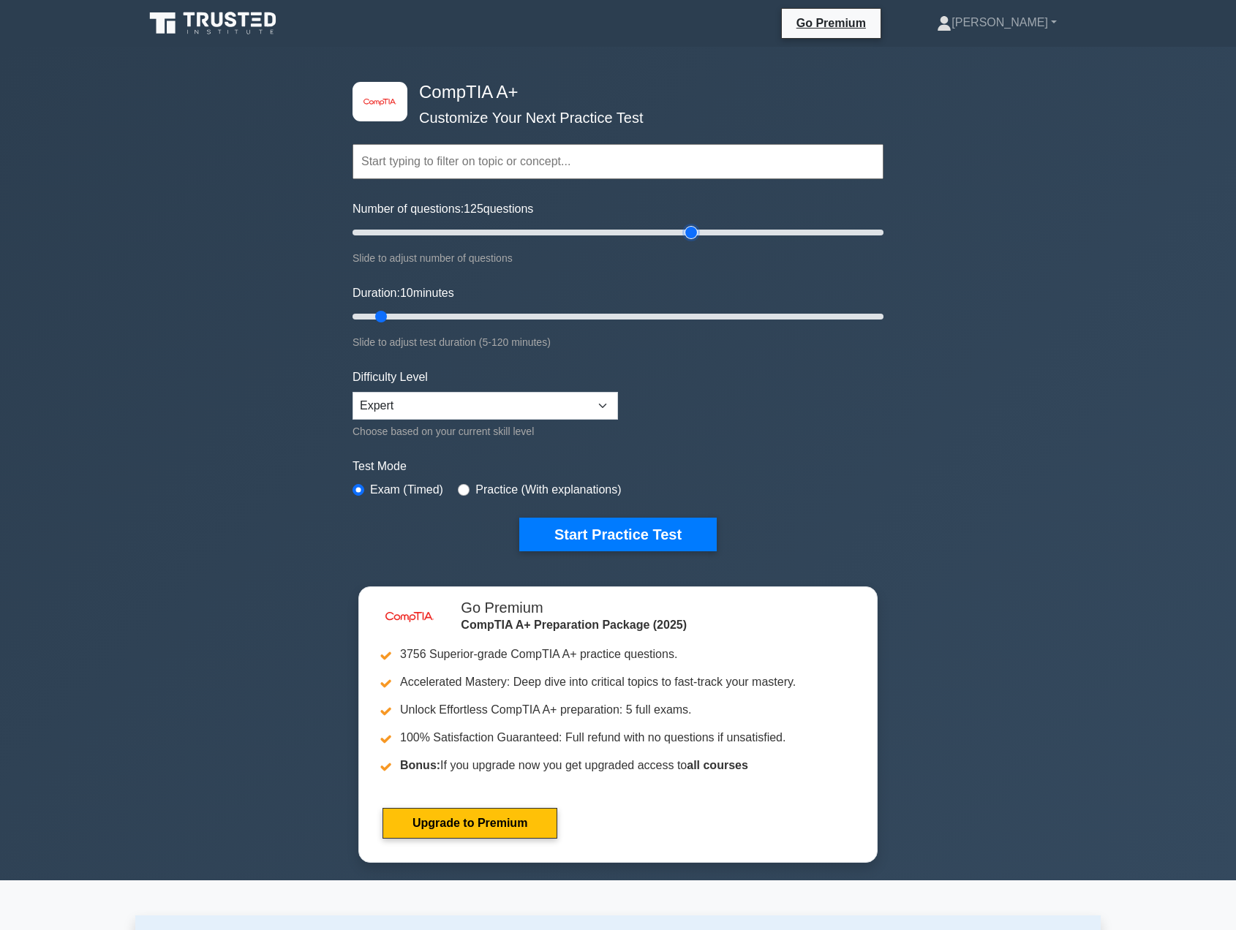
type input "105"
drag, startPoint x: 689, startPoint y: 232, endPoint x: 624, endPoint y: 231, distance: 64.3
click at [624, 231] on input "Number of questions: 125 questions" at bounding box center [617, 233] width 531 height 18
